Goal: Find contact information

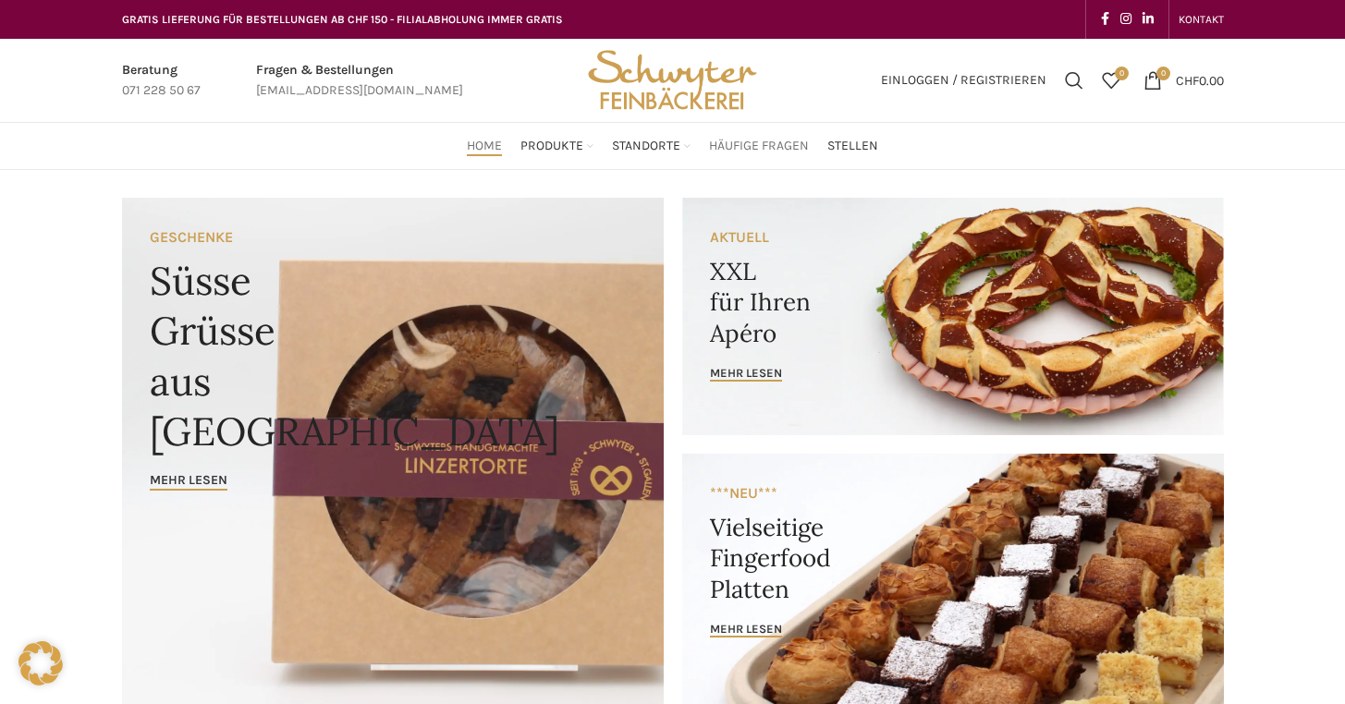
click at [766, 143] on span "Häufige Fragen" at bounding box center [759, 147] width 100 height 18
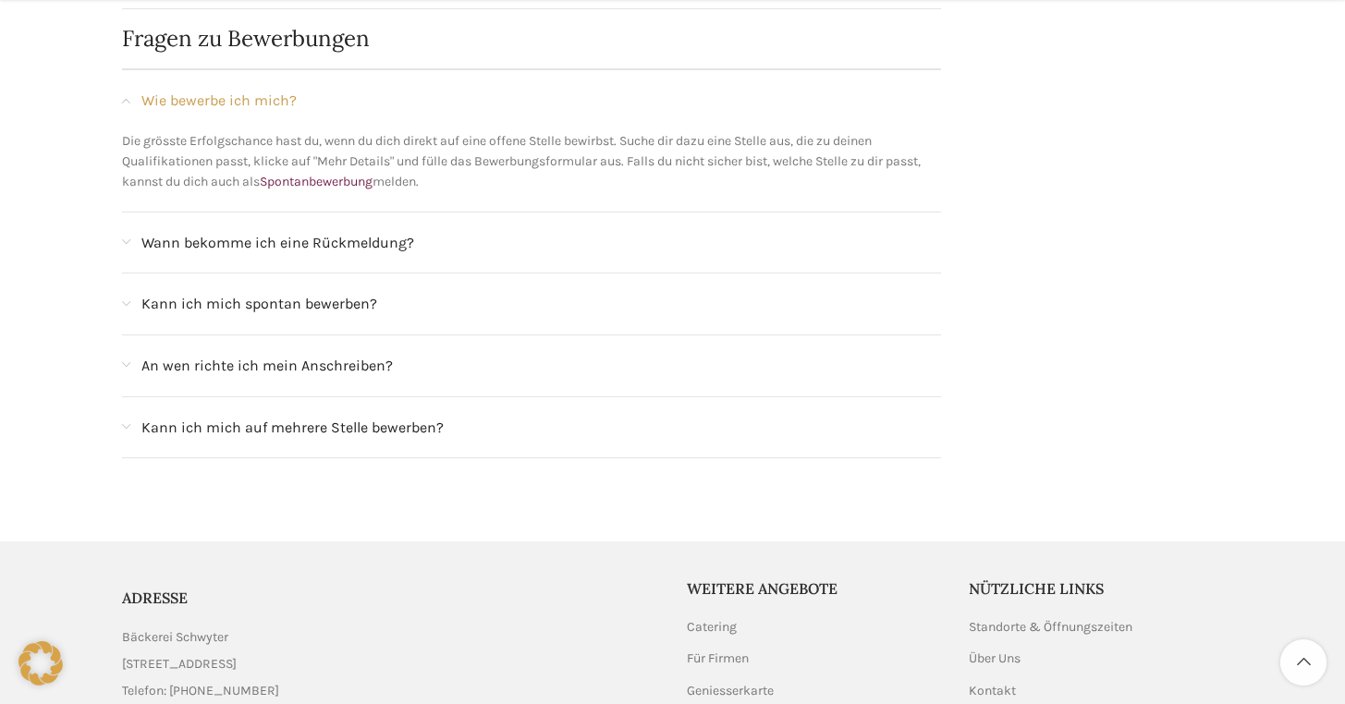
scroll to position [1966, 0]
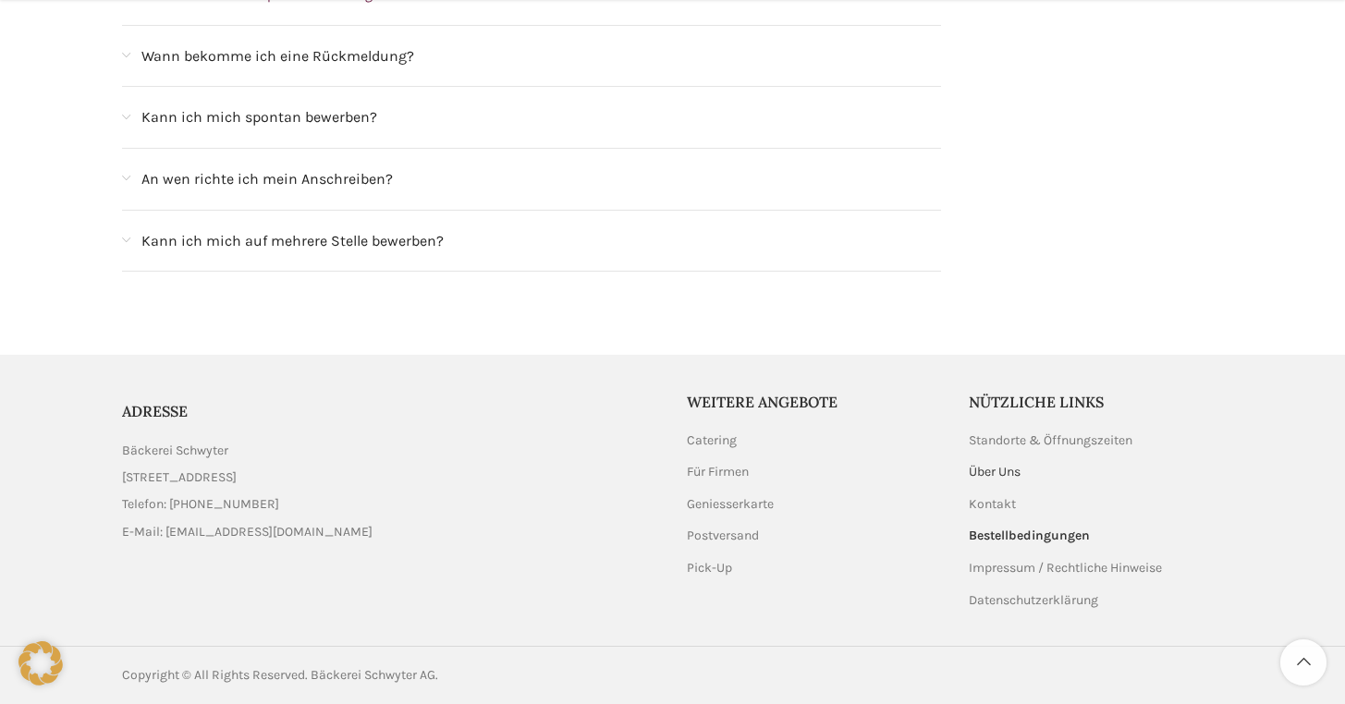
click at [989, 471] on link "Über Uns" at bounding box center [996, 472] width 54 height 18
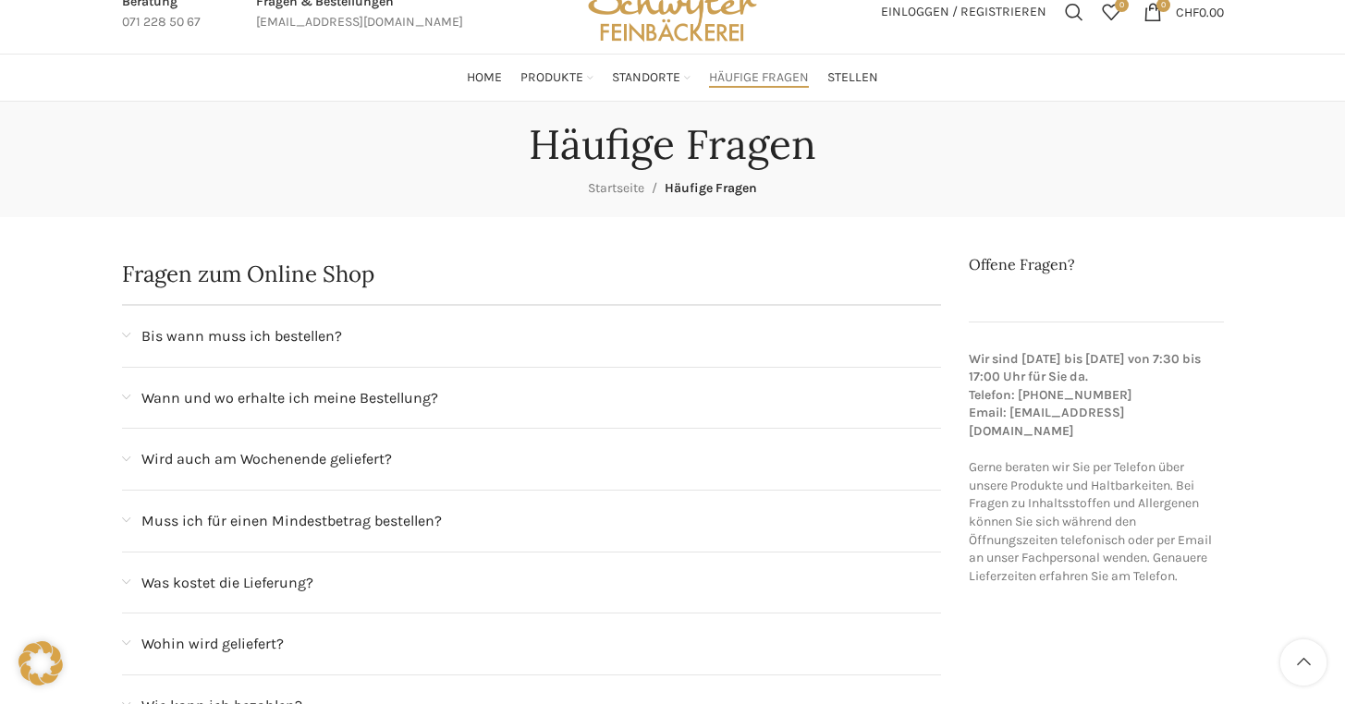
scroll to position [0, 0]
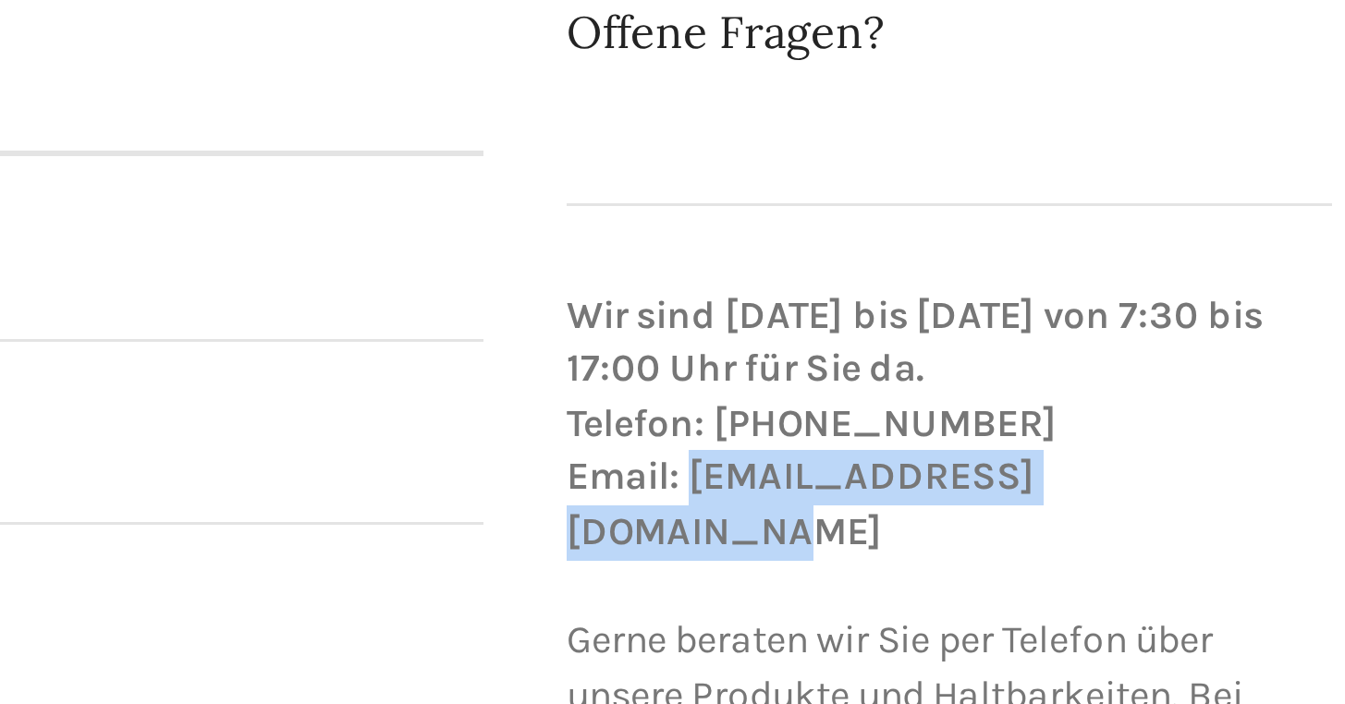
drag, startPoint x: 1191, startPoint y: 482, endPoint x: 1009, endPoint y: 487, distance: 182.2
click at [1009, 487] on p "Wir sind Montag bis Freitag von 7:30 bis 17:00 Uhr für Sie da. Telefon: 071 228…" at bounding box center [1096, 537] width 255 height 236
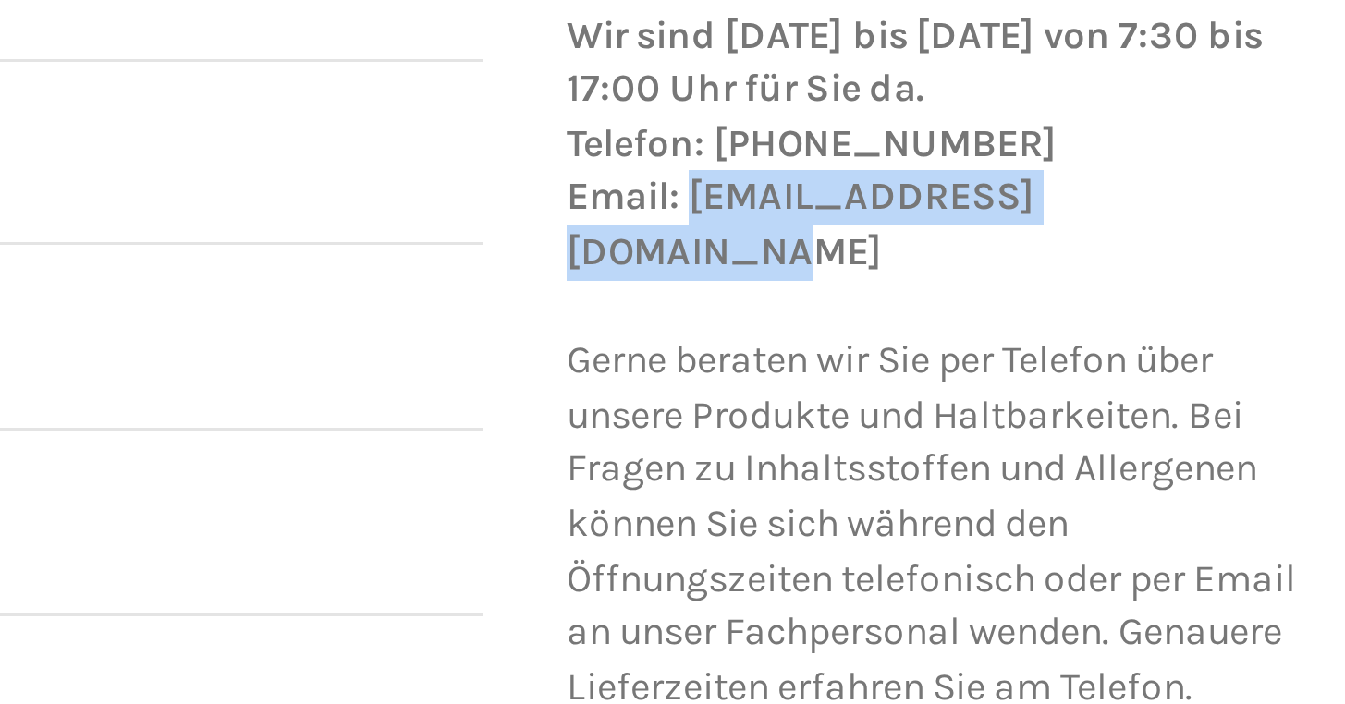
copy strong "[EMAIL_ADDRESS][DOMAIN_NAME]"
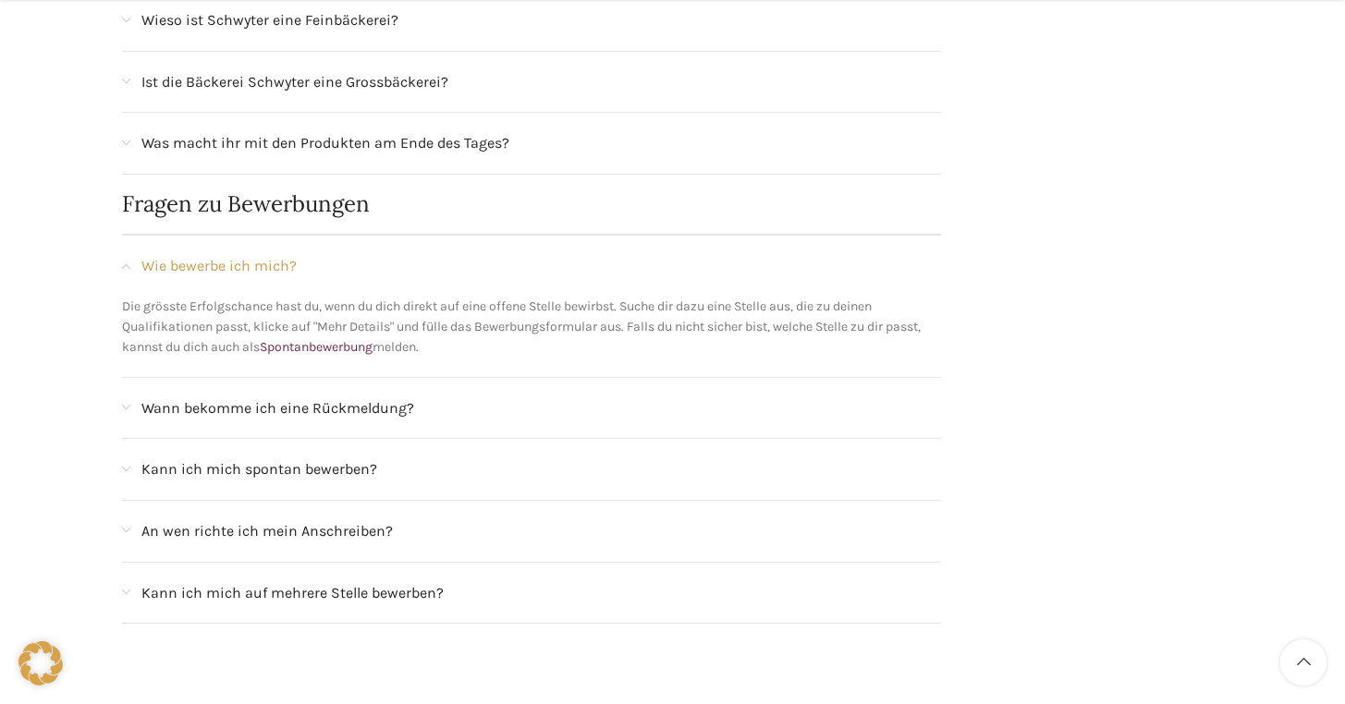
scroll to position [1966, 0]
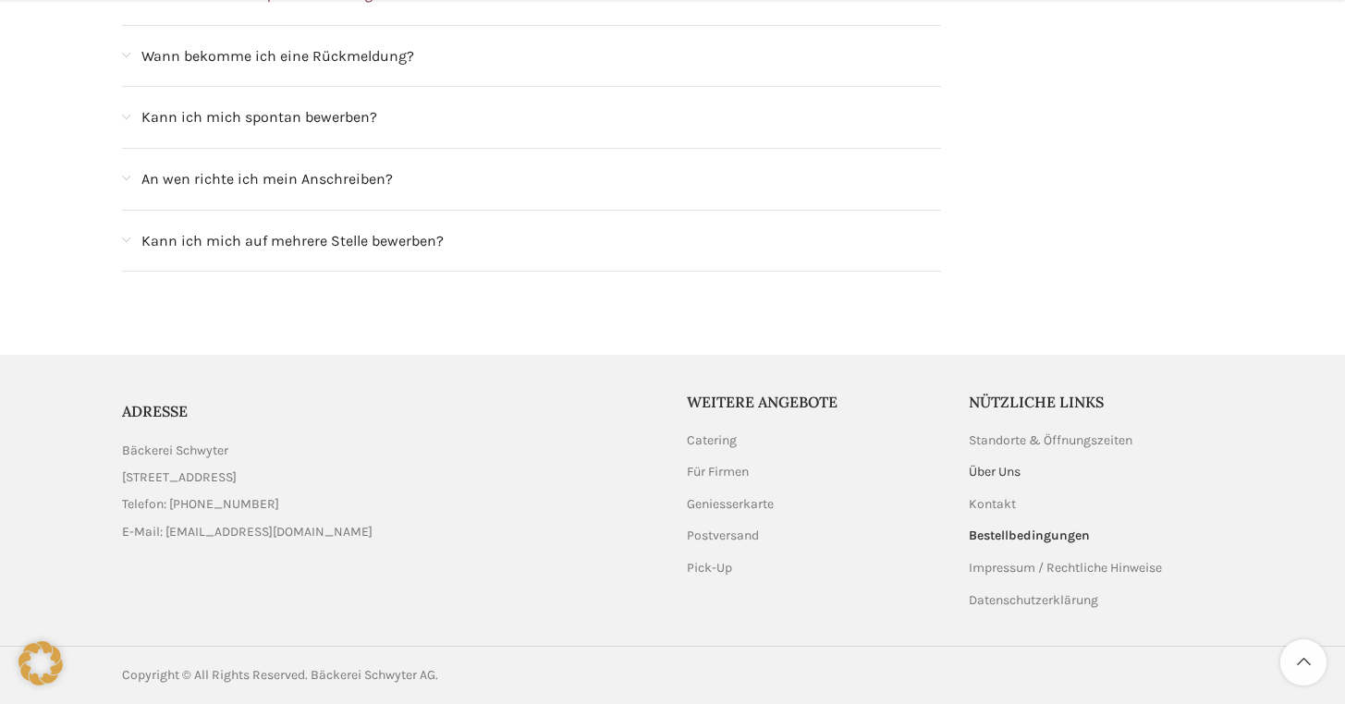
click at [1016, 475] on link "Über Uns" at bounding box center [996, 472] width 54 height 18
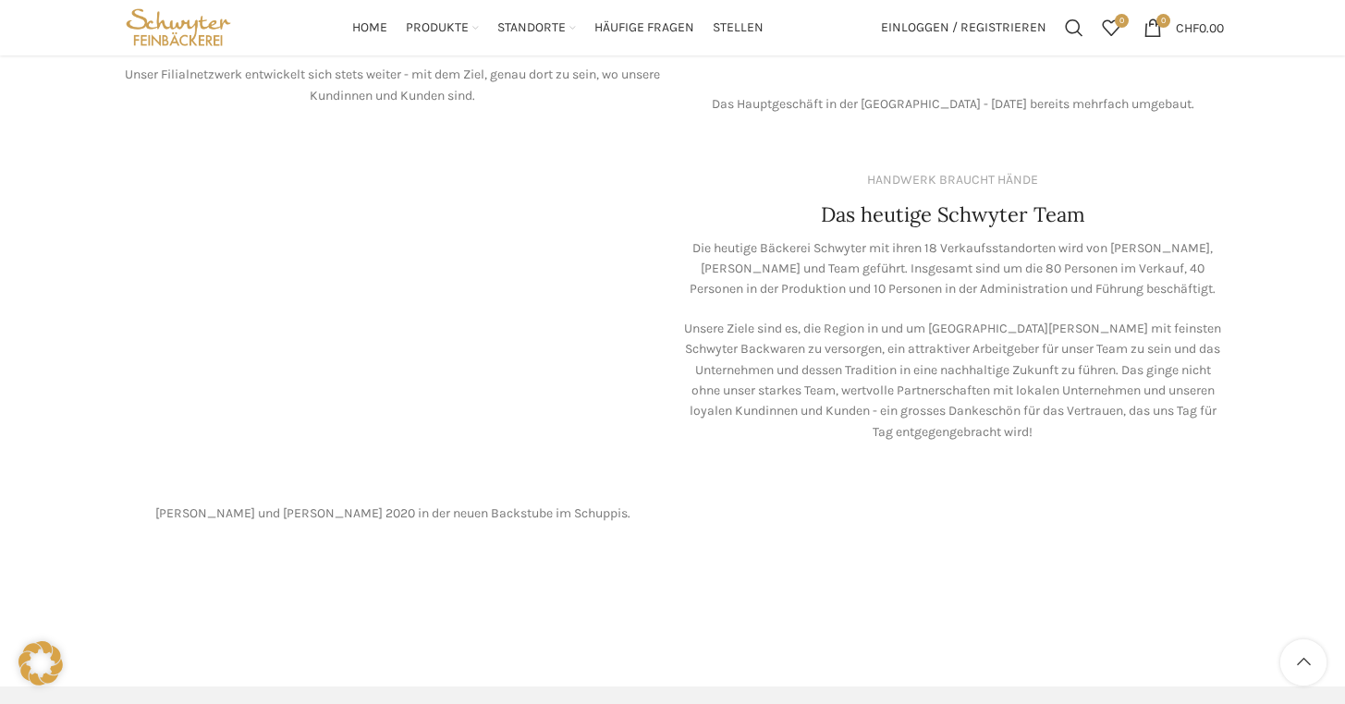
scroll to position [1453, 0]
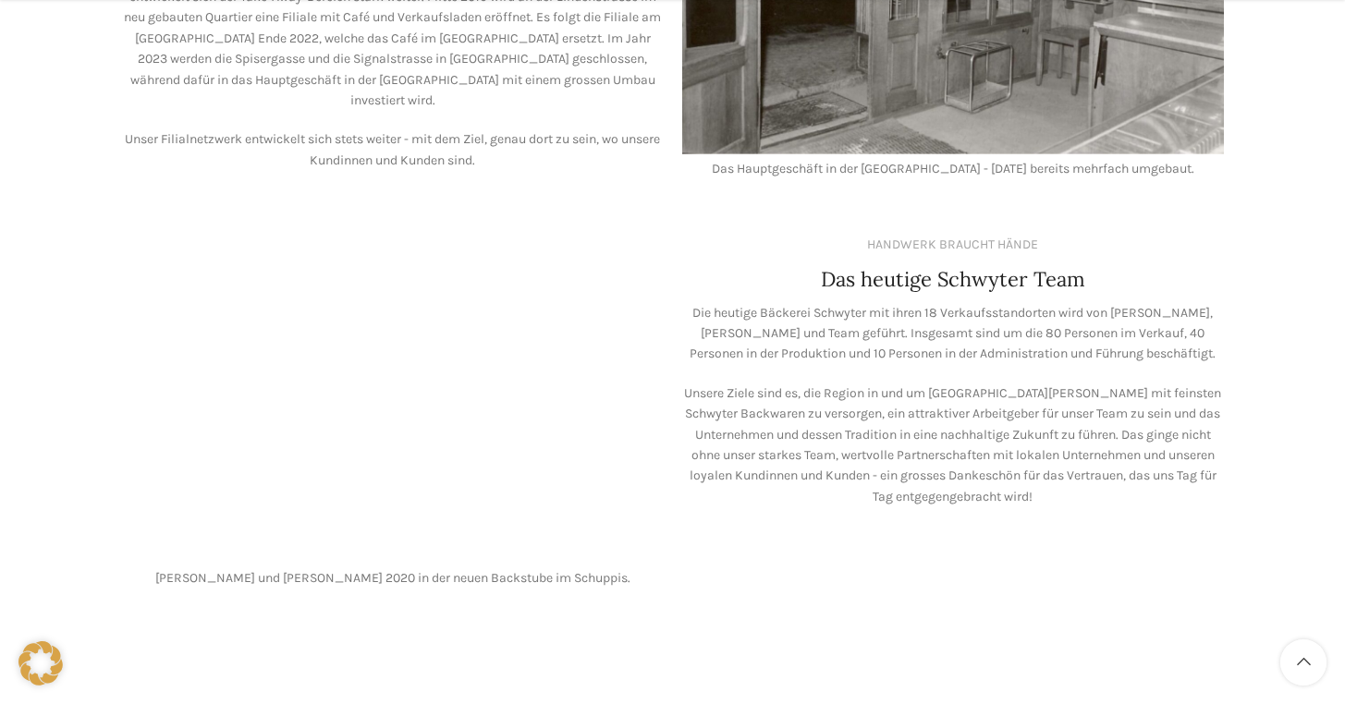
scroll to position [1782, 0]
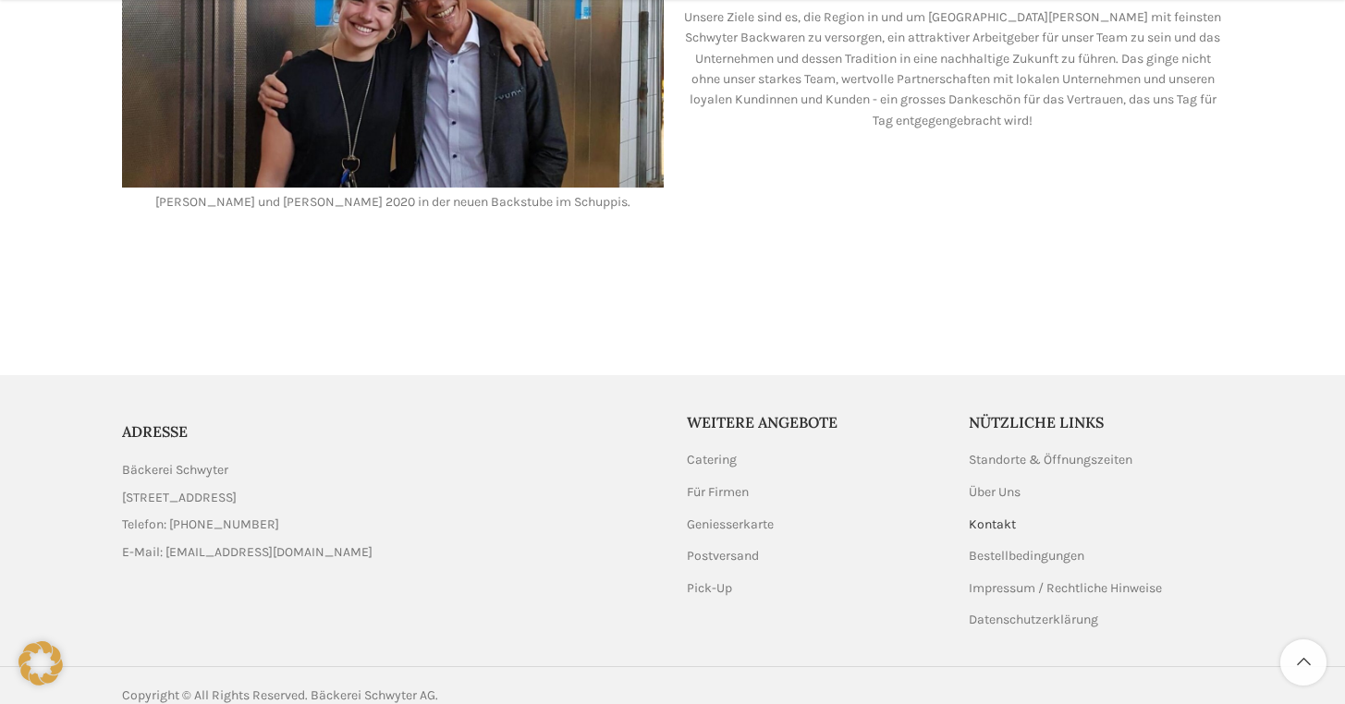
click at [1000, 516] on link "Kontakt" at bounding box center [993, 525] width 49 height 18
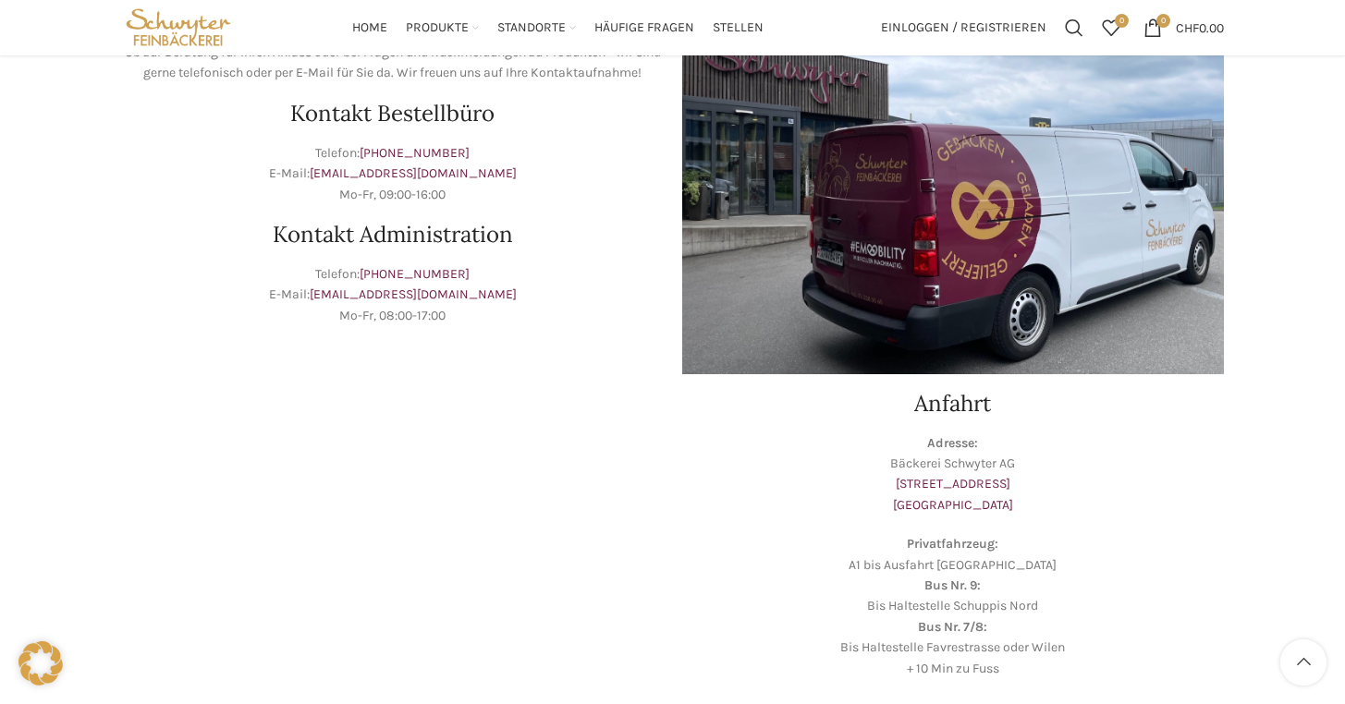
scroll to position [113, 0]
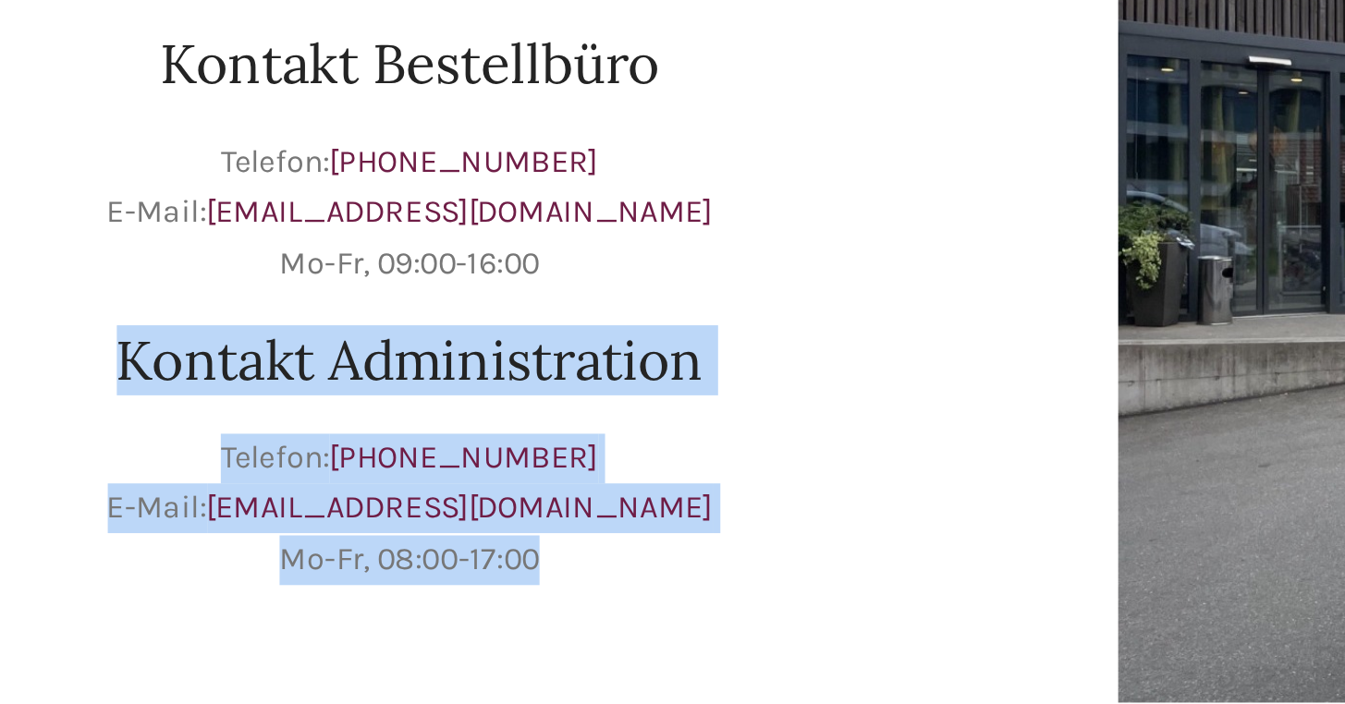
drag, startPoint x: 449, startPoint y: 444, endPoint x: 260, endPoint y: 331, distance: 220.5
click at [260, 331] on div "Kontakt Ob zur Beratung für Ihren Anlass oder bei Fragen und Rückmeldungen zu P…" at bounding box center [393, 291] width 560 height 395
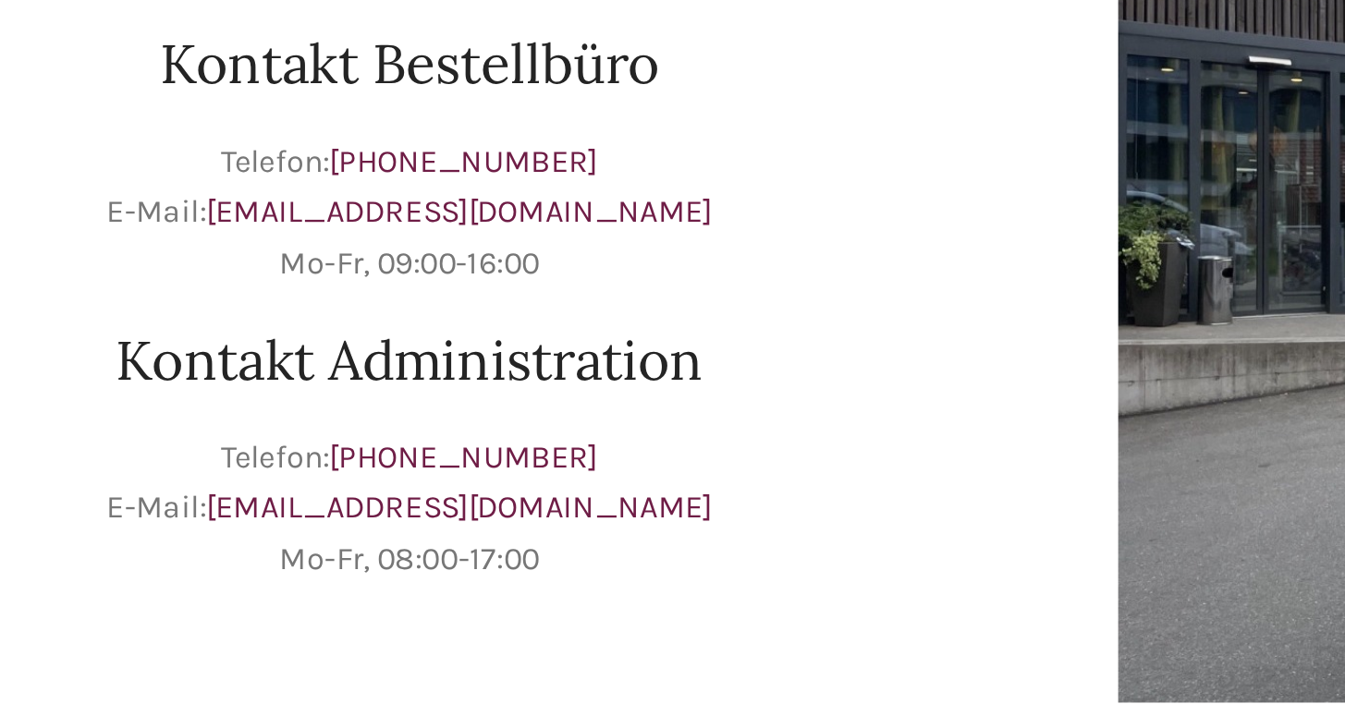
click at [491, 254] on p "Telefon: +41 71 228 50 67 E-Mail: bestellungen@schwyter.com Mo-Fr, 09:00-16:00" at bounding box center [393, 280] width 542 height 62
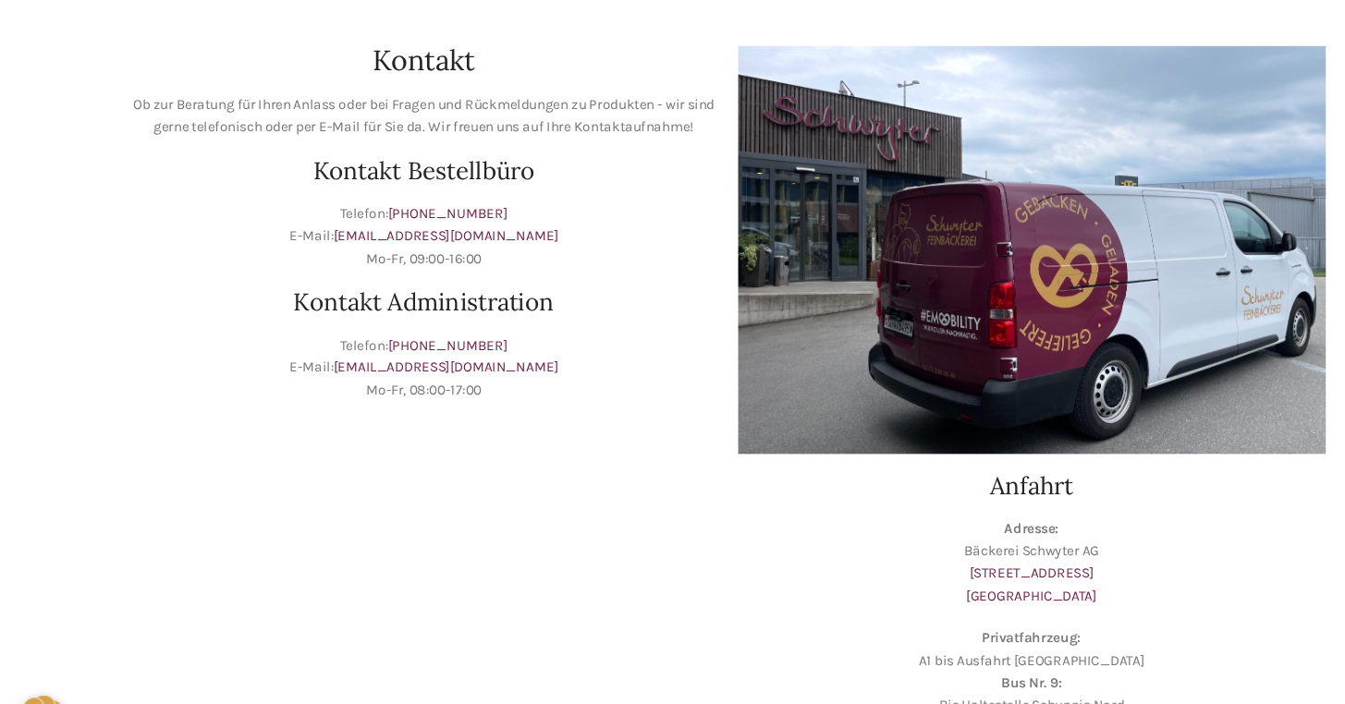
scroll to position [0, 0]
